Goal: Browse casually

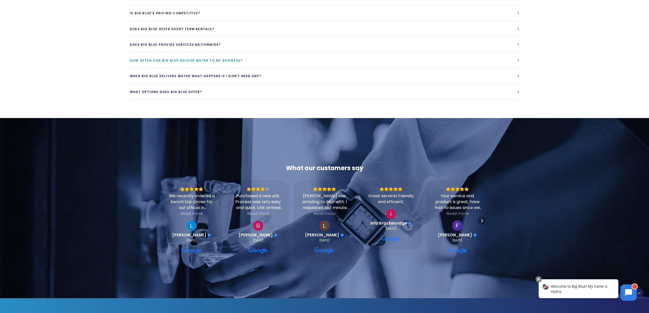
scroll to position [1431, 0]
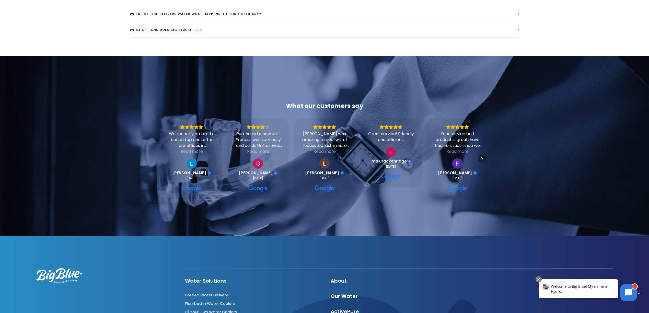
click at [192, 148] on div "Read more" at bounding box center [192, 151] width 22 height 6
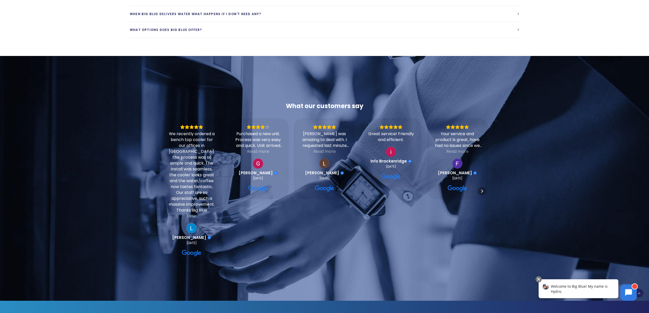
click at [252, 148] on div "Read more" at bounding box center [258, 151] width 22 height 6
click at [322, 148] on div "Read more" at bounding box center [324, 151] width 22 height 6
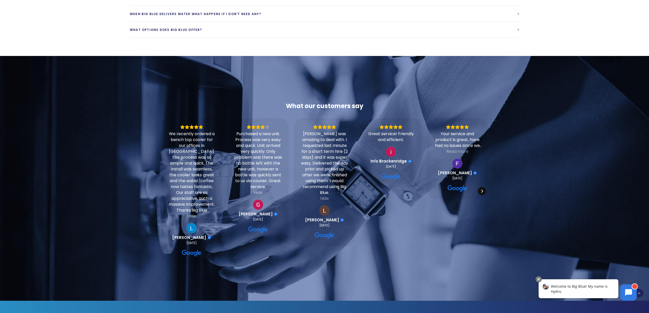
click at [481, 189] on icon "Next" at bounding box center [482, 191] width 4 height 4
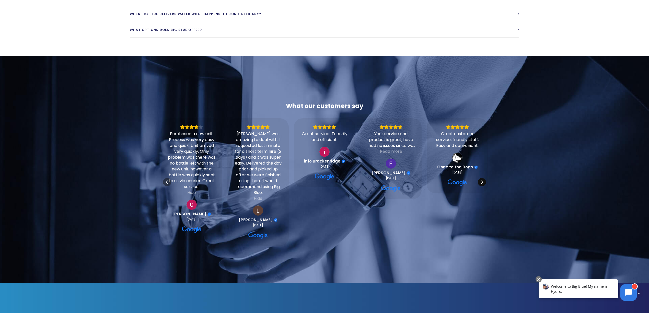
click at [482, 180] on icon "Next" at bounding box center [482, 182] width 4 height 4
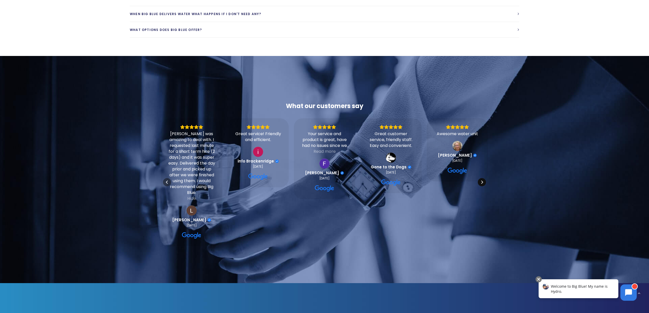
click at [483, 180] on icon "Next" at bounding box center [482, 182] width 4 height 4
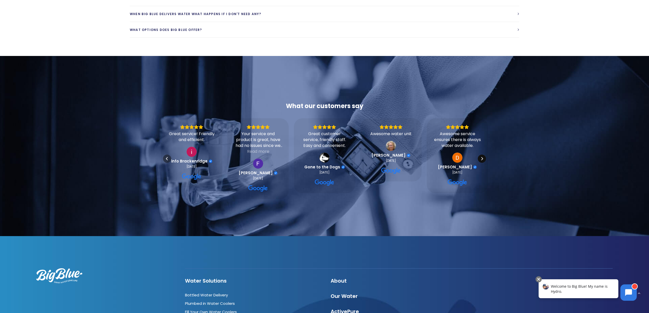
click at [482, 157] on icon "Next" at bounding box center [482, 159] width 4 height 4
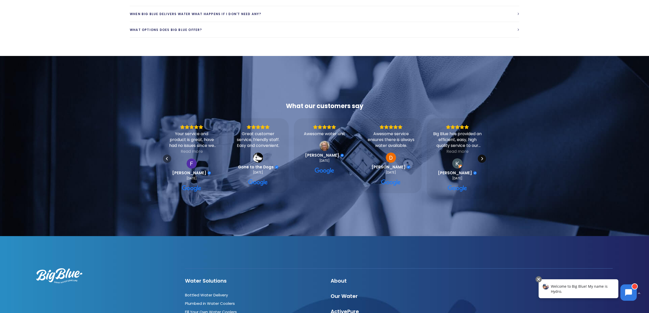
click at [482, 157] on icon "Next" at bounding box center [482, 159] width 4 height 4
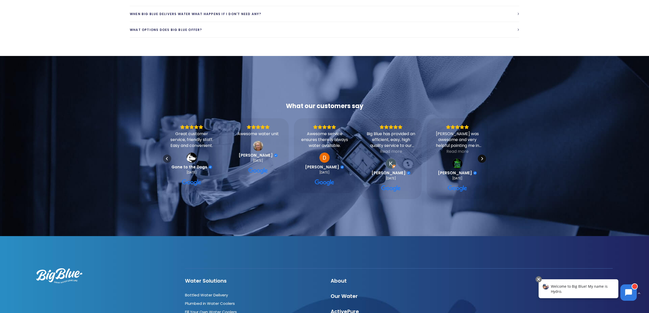
click at [482, 157] on icon "Next" at bounding box center [482, 159] width 4 height 4
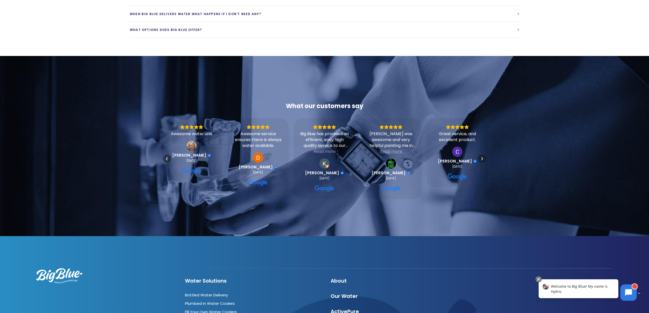
click at [391, 148] on div "Read more" at bounding box center [391, 151] width 22 height 6
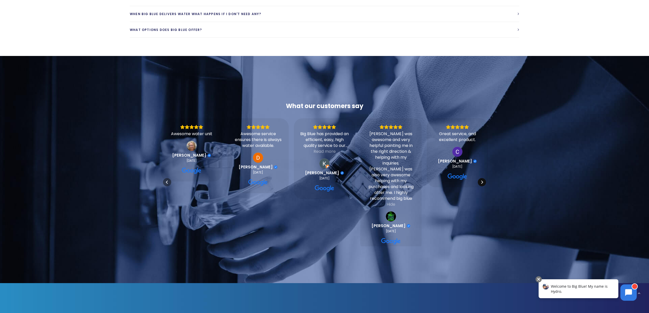
click at [480, 180] on icon "Next" at bounding box center [482, 182] width 4 height 4
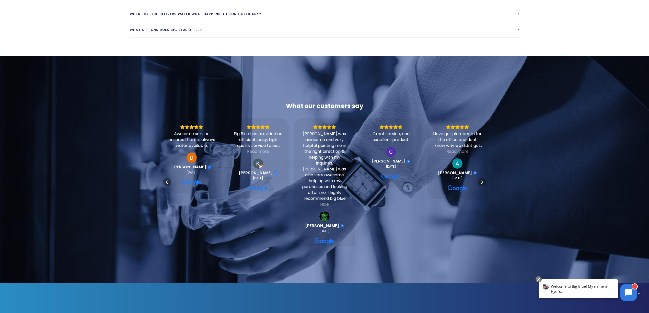
click at [456, 148] on div "Read more" at bounding box center [457, 151] width 22 height 6
click at [480, 180] on icon "Next" at bounding box center [482, 182] width 4 height 4
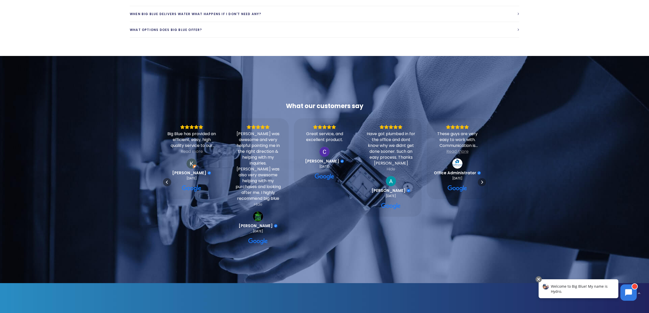
click at [459, 148] on div "Read more" at bounding box center [457, 151] width 22 height 6
click at [480, 180] on icon "Next" at bounding box center [482, 182] width 4 height 4
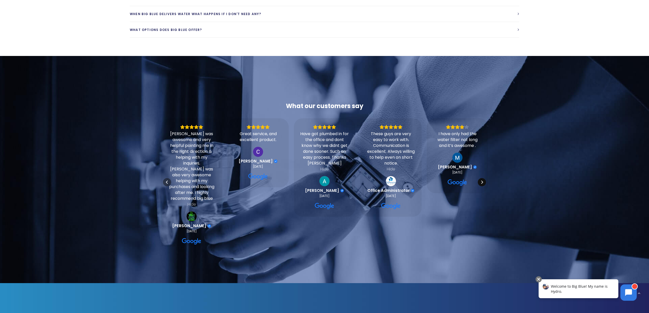
click at [480, 180] on icon "Next" at bounding box center [482, 182] width 4 height 4
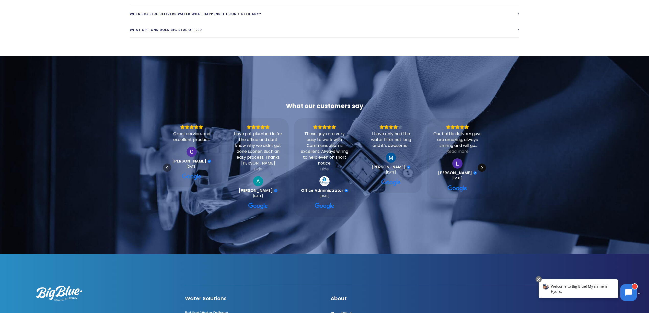
click at [482, 166] on icon "Next" at bounding box center [482, 168] width 4 height 4
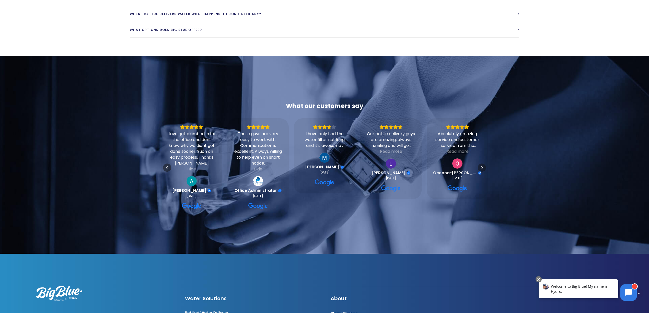
click at [459, 148] on div "Read more" at bounding box center [457, 151] width 22 height 6
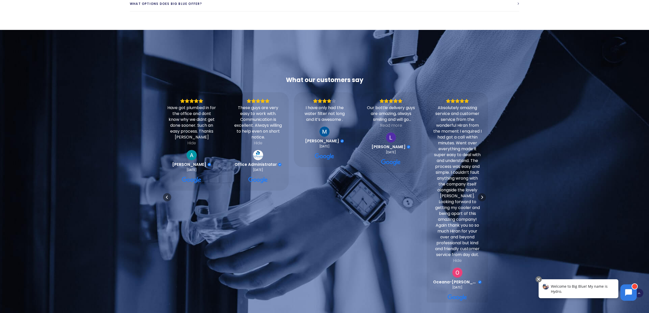
scroll to position [1465, 0]
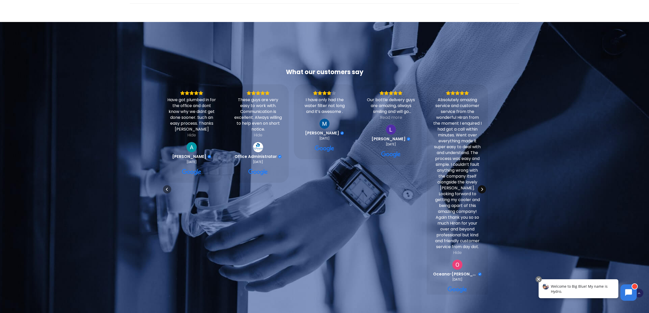
click at [480, 187] on icon "Next" at bounding box center [482, 189] width 4 height 4
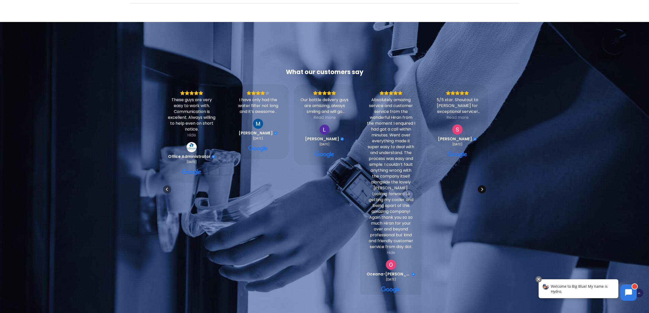
click at [484, 187] on icon "Next" at bounding box center [482, 189] width 4 height 4
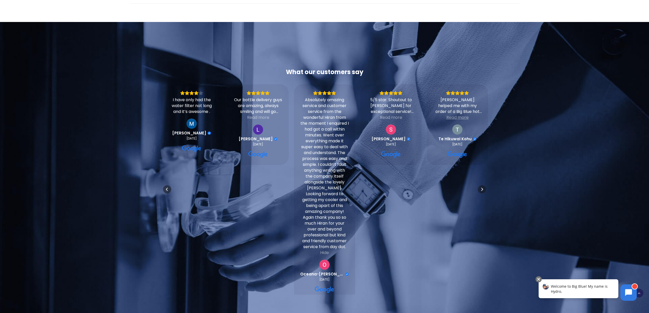
click at [458, 114] on div "Read more" at bounding box center [457, 117] width 22 height 6
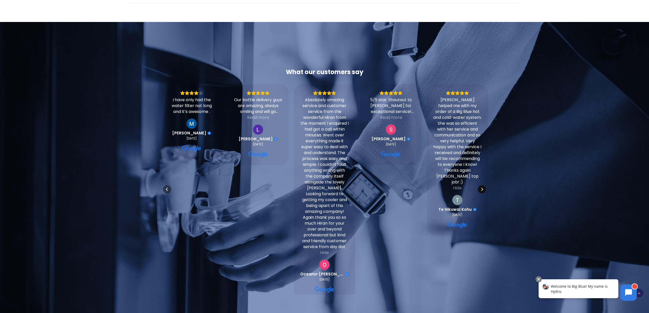
click at [483, 187] on icon "Next" at bounding box center [482, 189] width 4 height 4
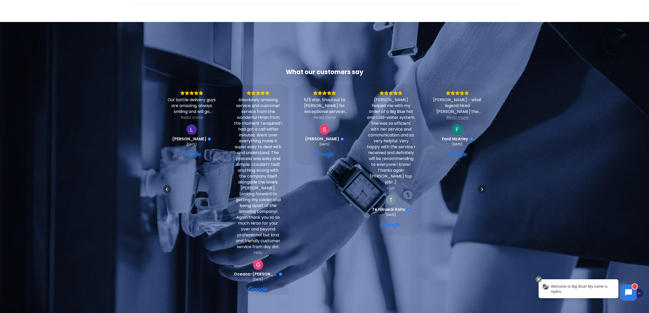
click at [455, 114] on div "Read more" at bounding box center [457, 117] width 22 height 6
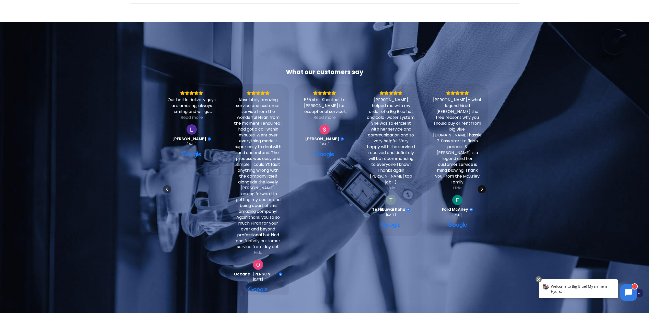
click at [483, 187] on icon "Next" at bounding box center [482, 189] width 4 height 4
